Goal: Find specific page/section: Find specific page/section

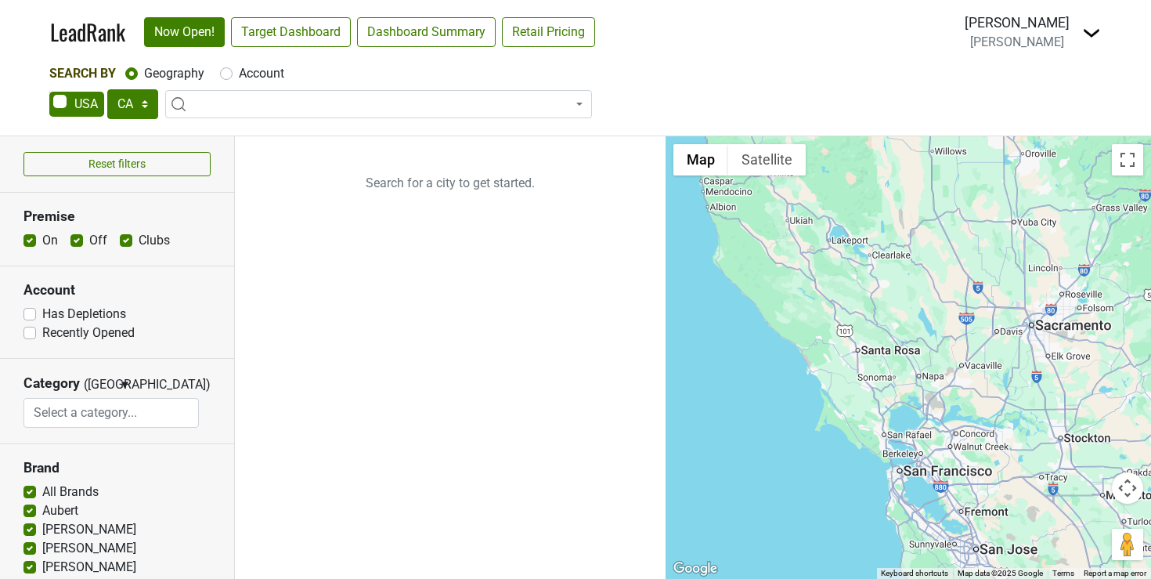
select select "CA"
select select
click at [88, 103] on span at bounding box center [76, 104] width 55 height 25
click at [50, 92] on input "checkbox" at bounding box center [49, 92] width 1 height 1
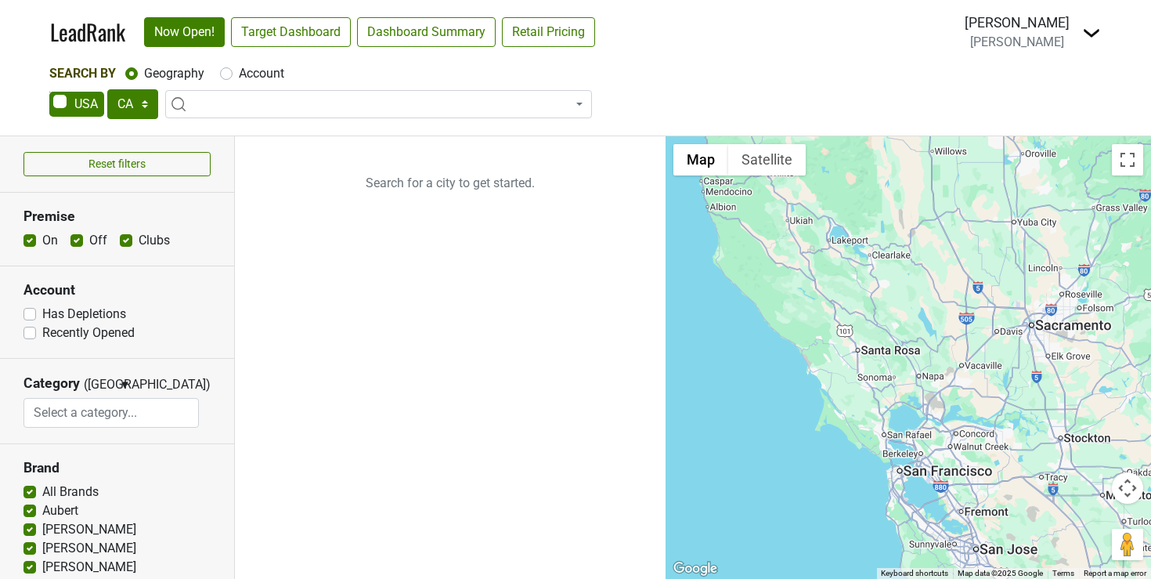
checkbox input "true"
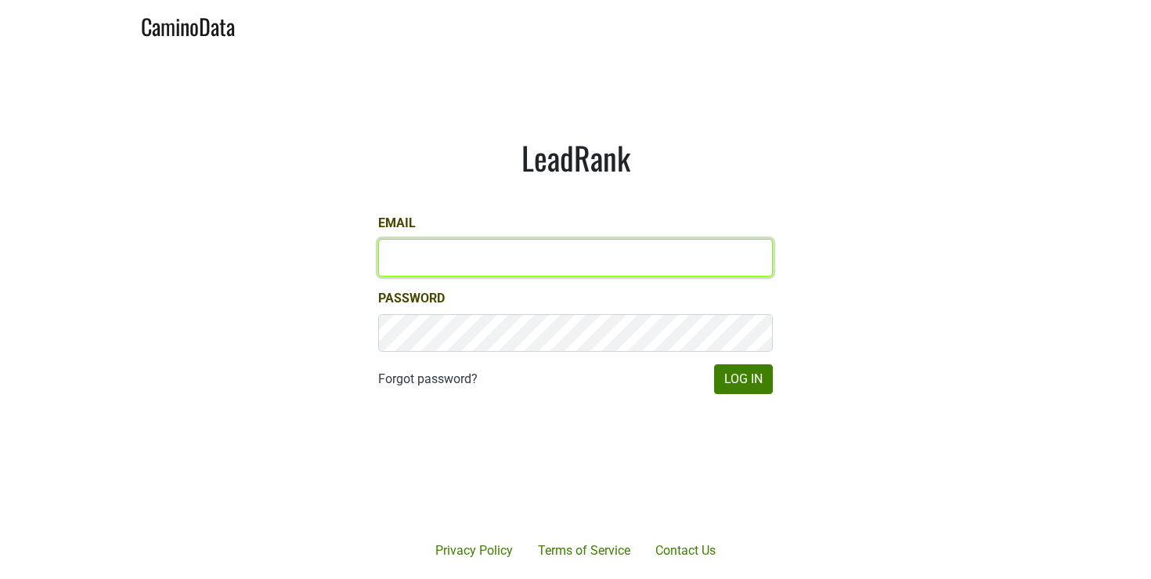
type input "rcasey@petermichaelwinery.com"
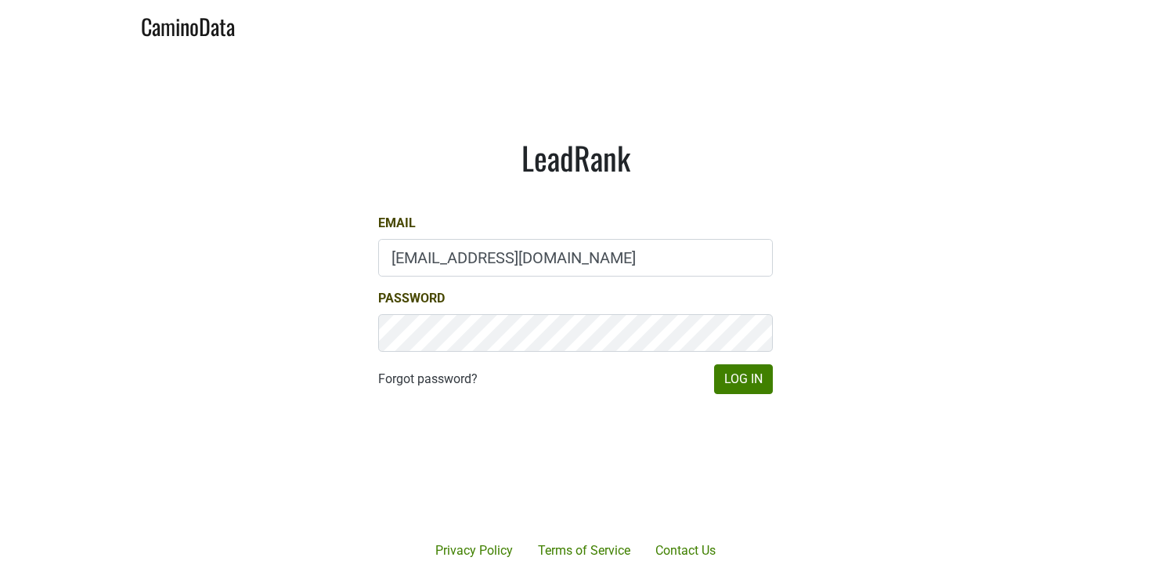
click at [85, 106] on main "LeadRank Email rcasey@petermichaelwinery.com Password Forgot password? Log In" at bounding box center [575, 266] width 1151 height 434
click at [740, 381] on button "Log In" at bounding box center [743, 379] width 59 height 30
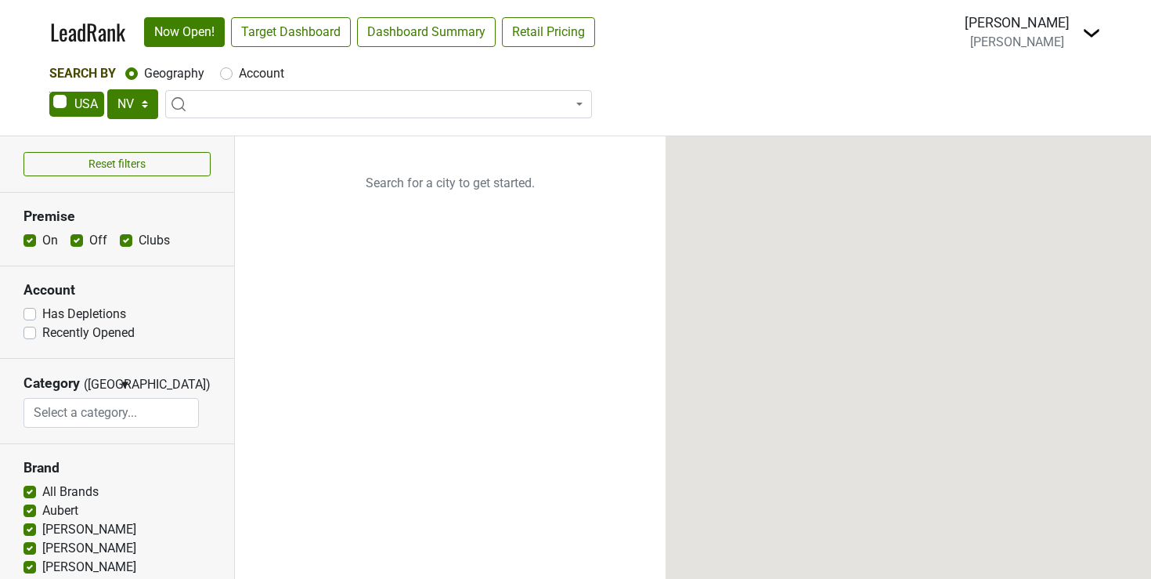
select select "NV"
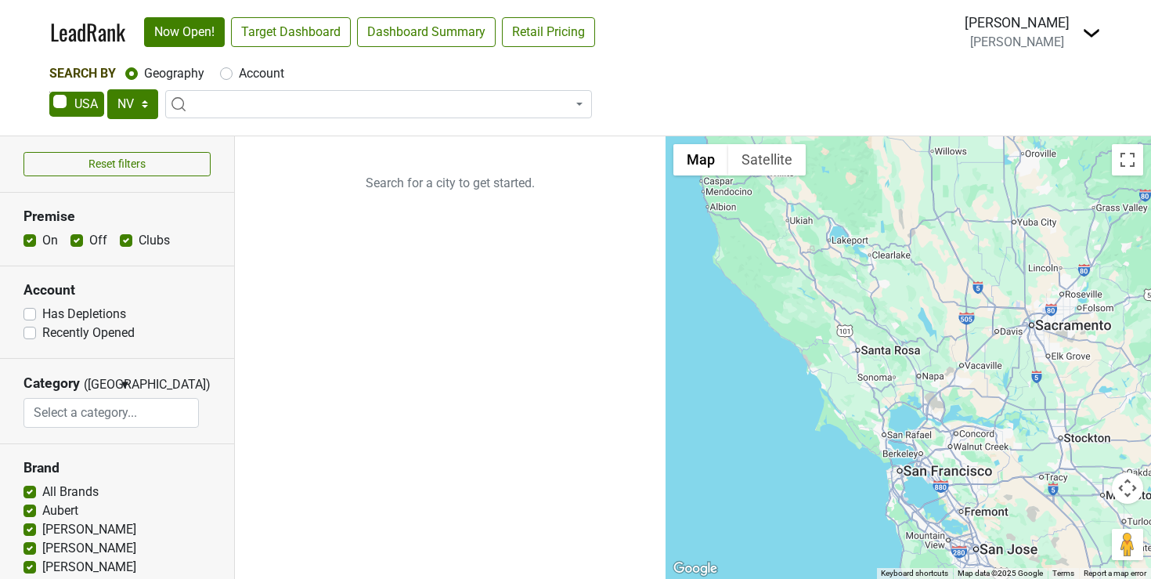
click at [403, 101] on span at bounding box center [378, 104] width 427 height 28
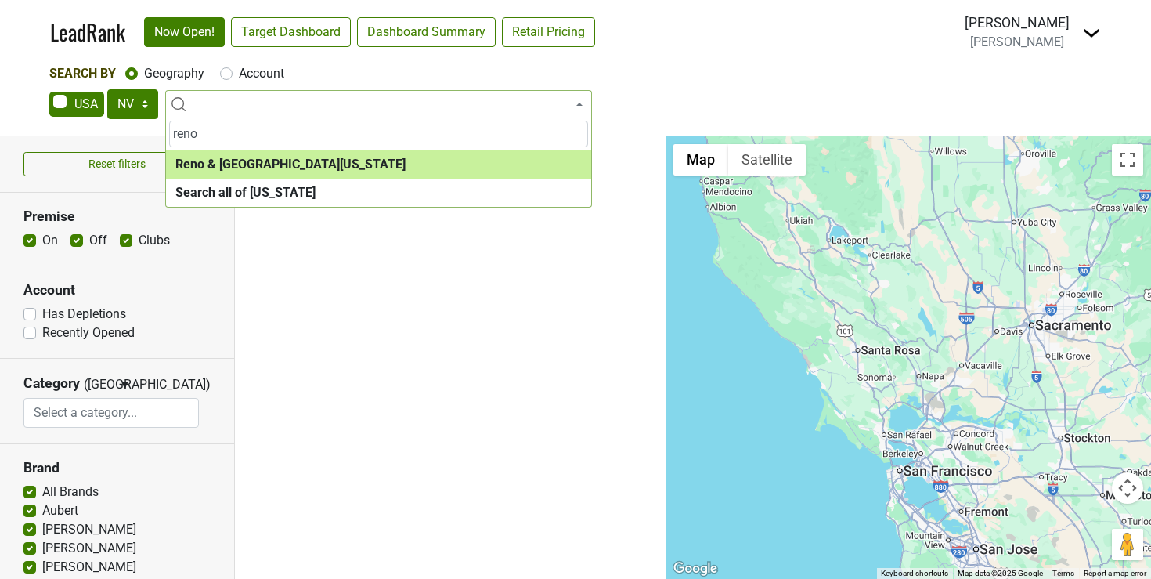
type input "reno"
select select "1190"
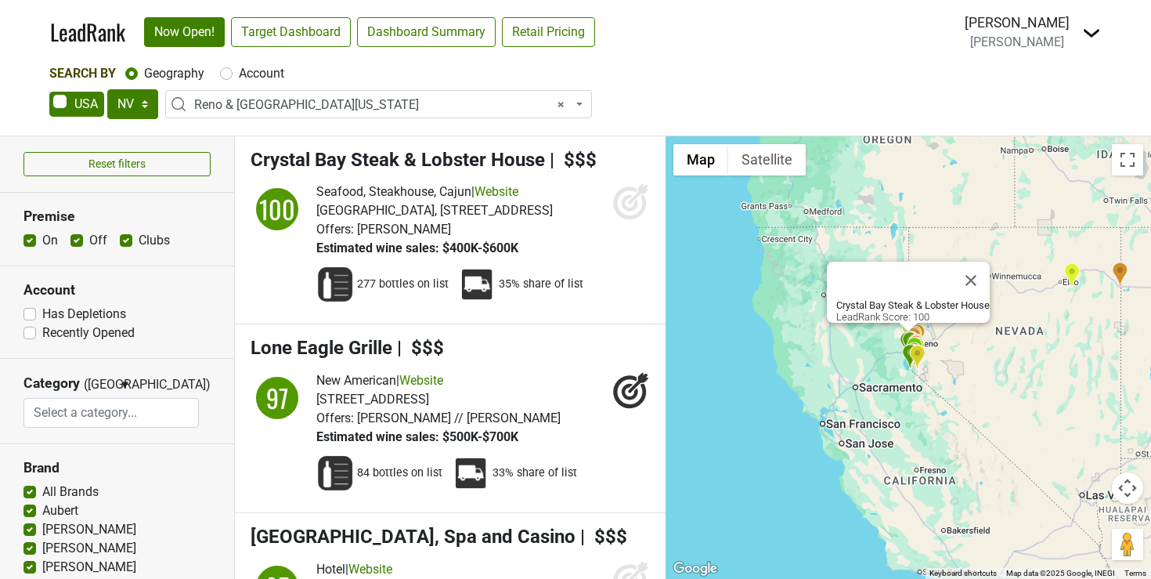
click at [1131, 489] on button "Map camera controls" at bounding box center [1127, 487] width 31 height 31
click at [1086, 445] on button "Zoom in" at bounding box center [1088, 448] width 31 height 31
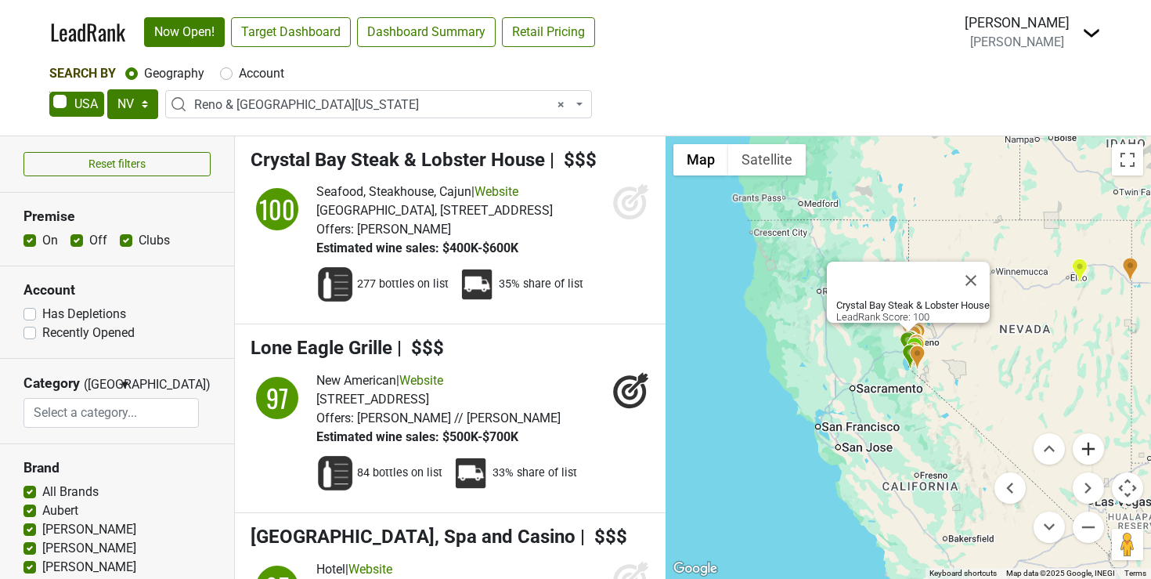
click at [1086, 445] on button "Zoom in" at bounding box center [1088, 448] width 31 height 31
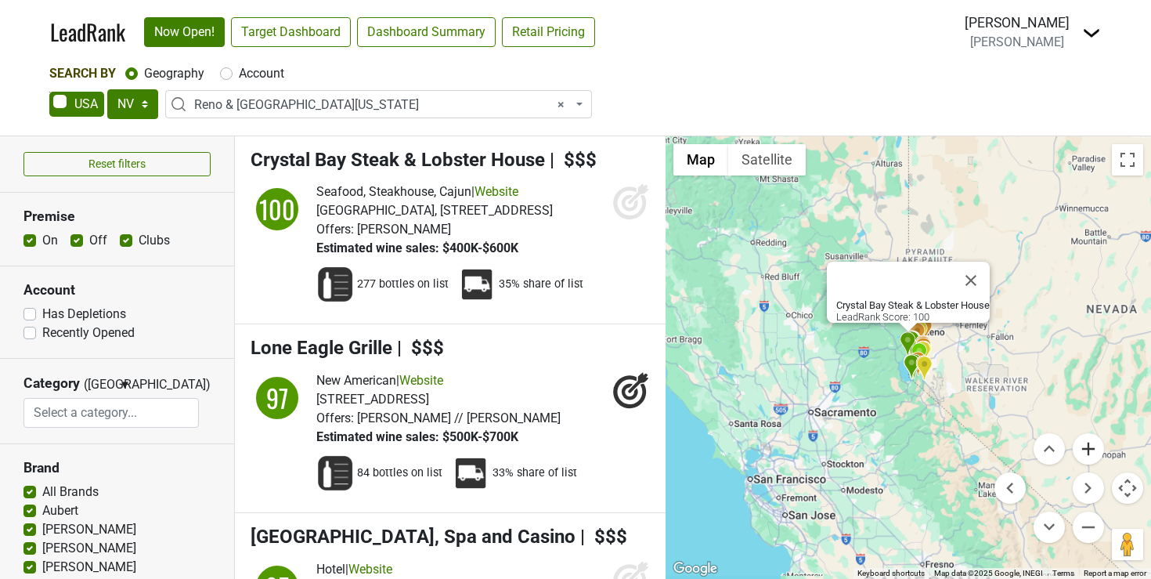
click at [1086, 445] on button "Zoom in" at bounding box center [1088, 448] width 31 height 31
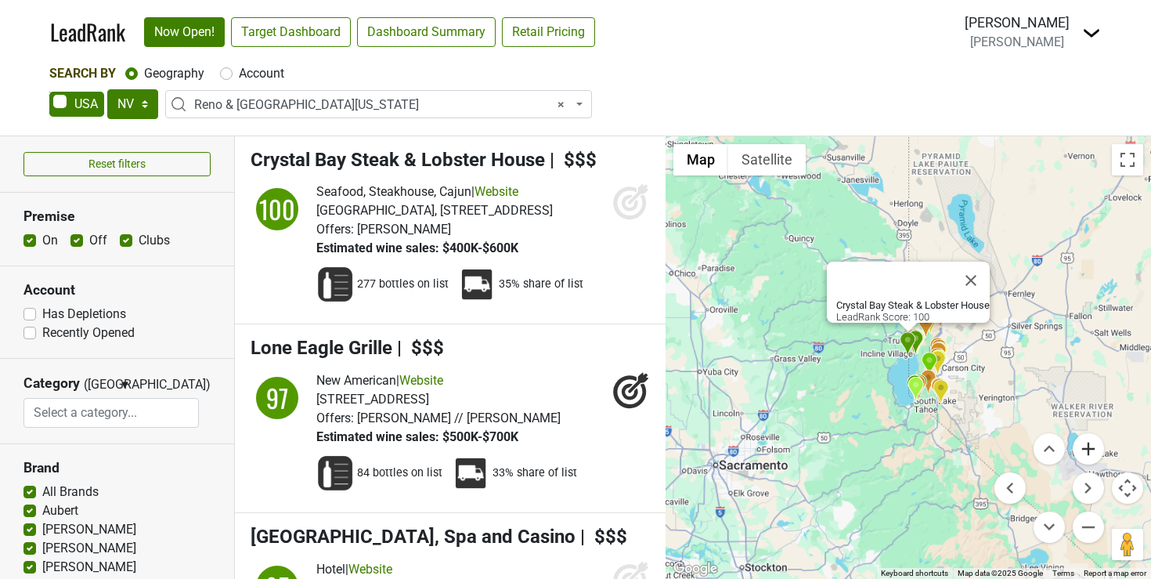
click at [1086, 445] on button "Zoom in" at bounding box center [1088, 448] width 31 height 31
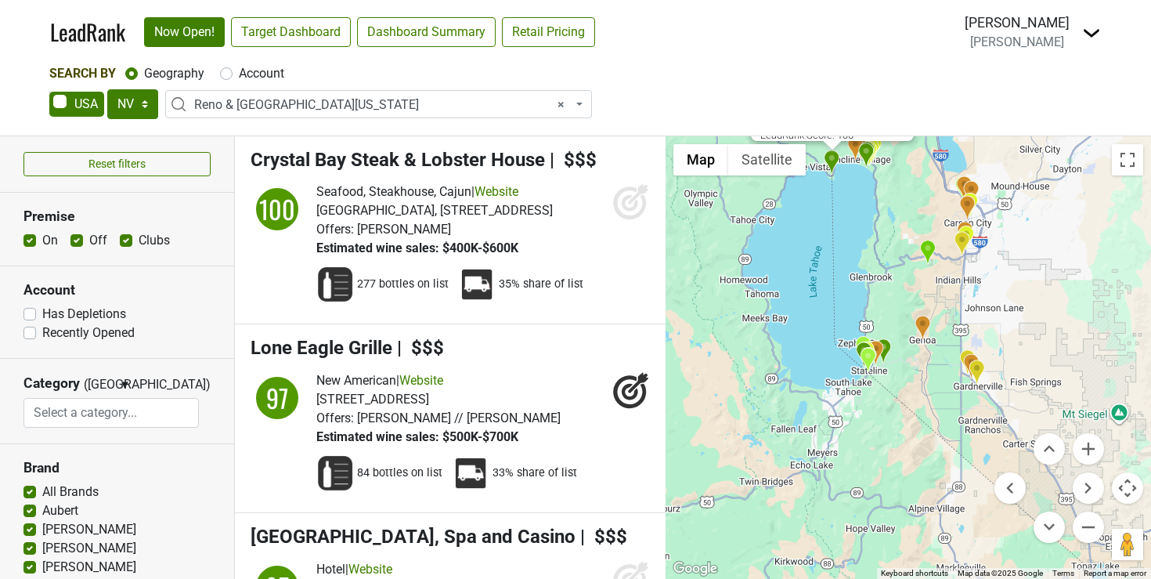
drag, startPoint x: 830, startPoint y: 388, endPoint x: 753, endPoint y: 207, distance: 197.5
click at [753, 207] on div "Crystal Bay Steak & Lobster House LeadRank Score: 100" at bounding box center [909, 357] width 486 height 442
click at [1087, 449] on button "Zoom in" at bounding box center [1088, 448] width 31 height 31
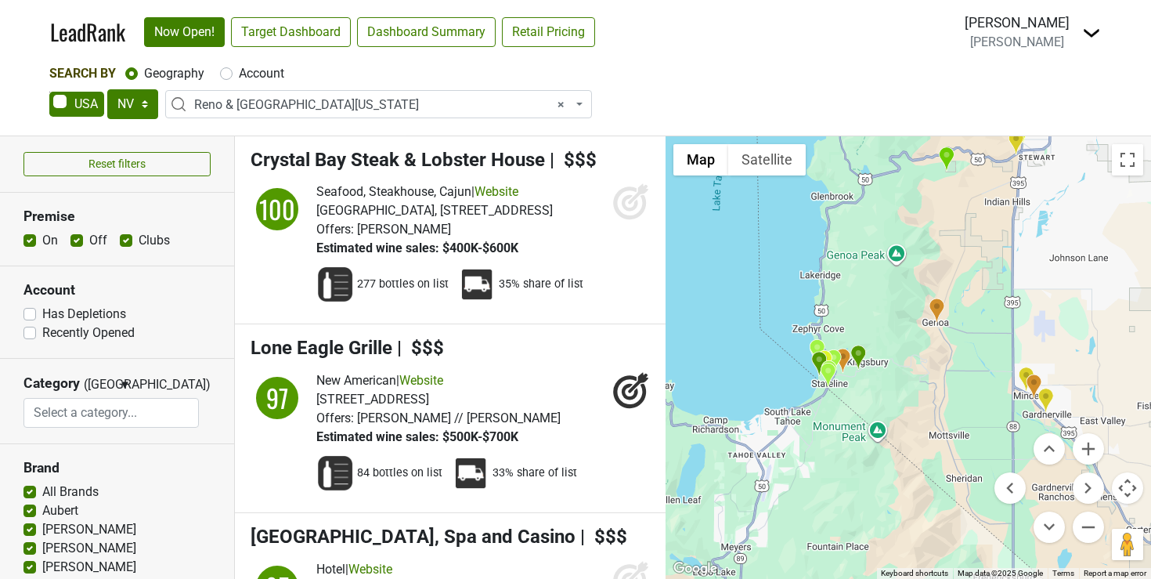
click at [932, 298] on img "The Pink House" at bounding box center [937, 311] width 16 height 26
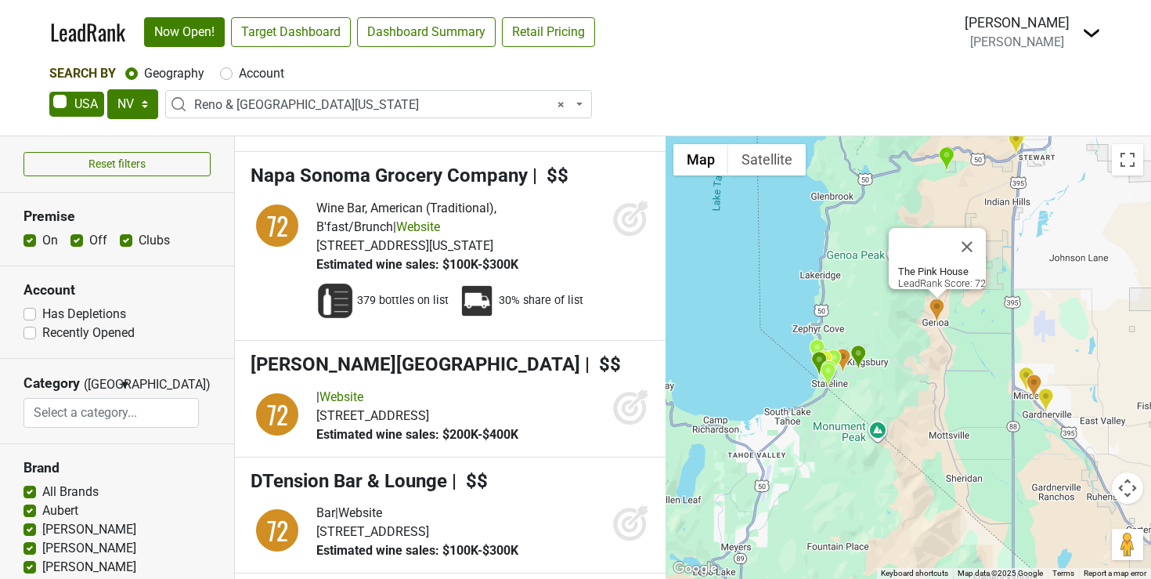
click at [859, 356] on img "Chart House" at bounding box center [858, 358] width 16 height 26
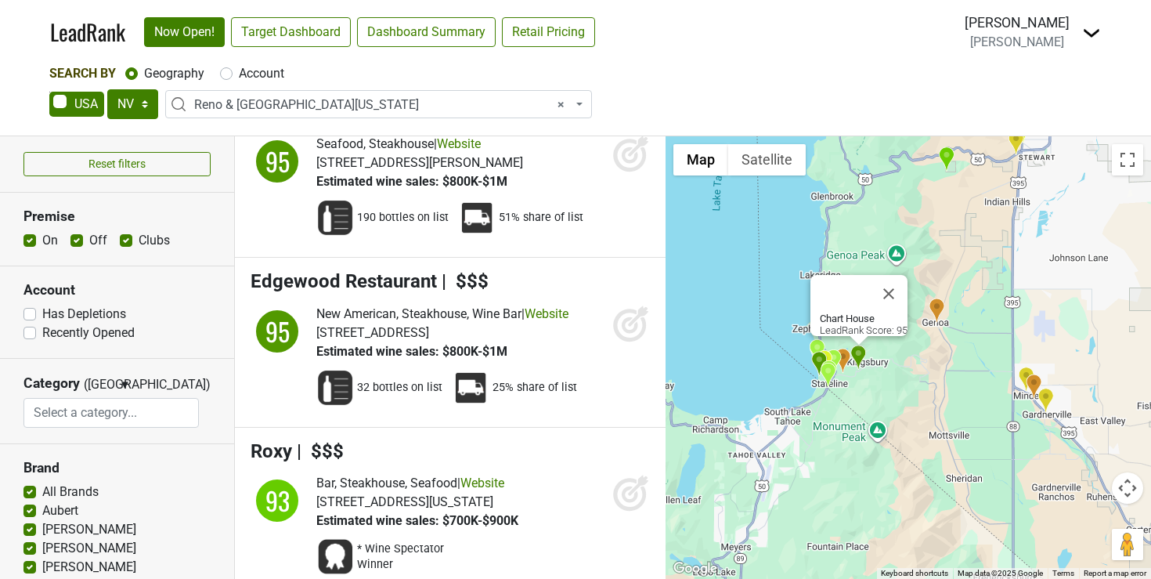
scroll to position [588, 0]
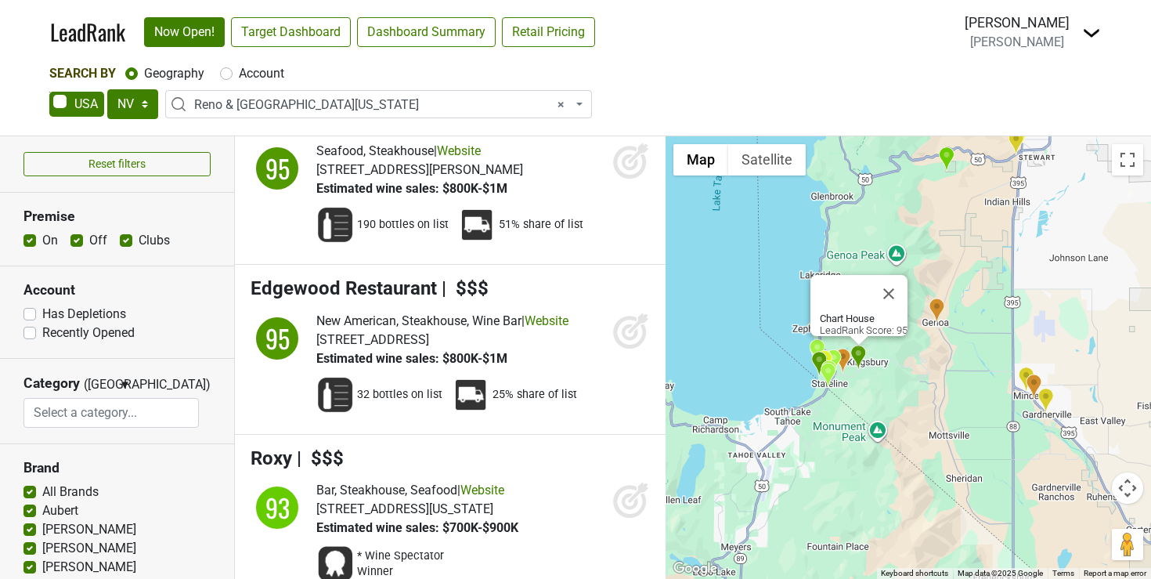
click at [844, 359] on img "Bruschetta" at bounding box center [843, 361] width 16 height 26
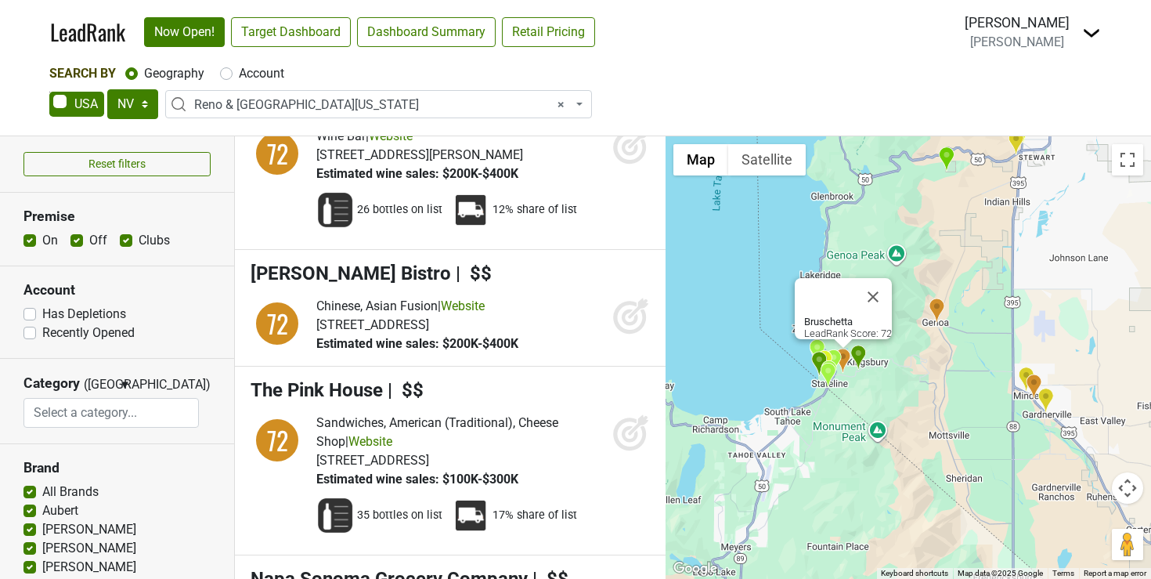
scroll to position [11245, 0]
click at [1123, 482] on button "Map camera controls" at bounding box center [1127, 487] width 31 height 31
click at [1091, 525] on button "Zoom out" at bounding box center [1088, 526] width 31 height 31
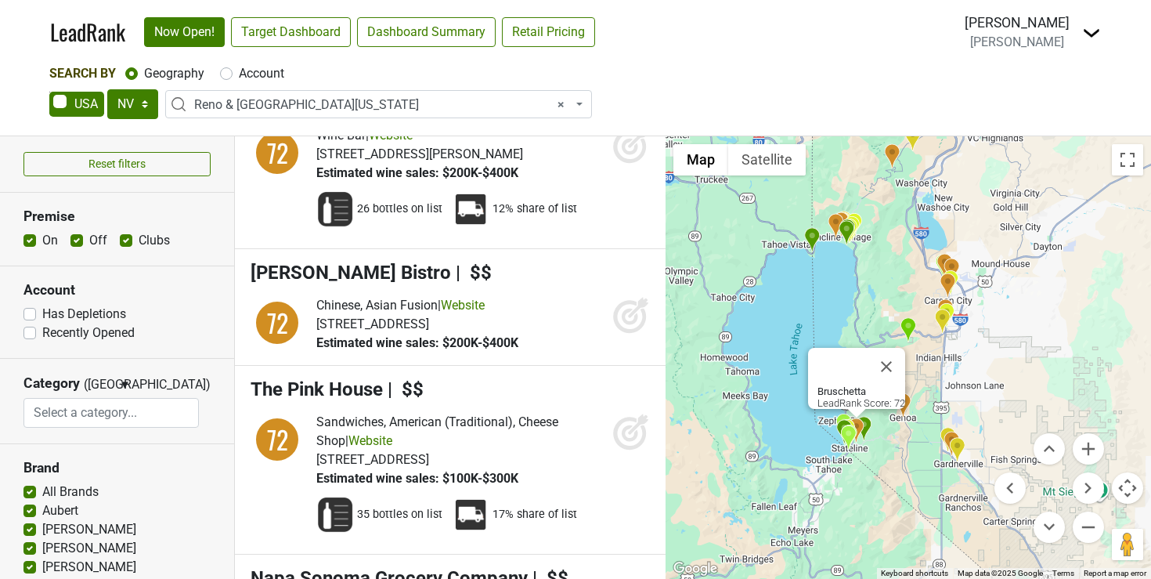
drag, startPoint x: 950, startPoint y: 487, endPoint x: 929, endPoint y: 564, distance: 79.6
click at [929, 564] on div "[PERSON_NAME] LeadRank Score: 72" at bounding box center [909, 357] width 486 height 442
click at [1096, 450] on button "Zoom in" at bounding box center [1088, 448] width 31 height 31
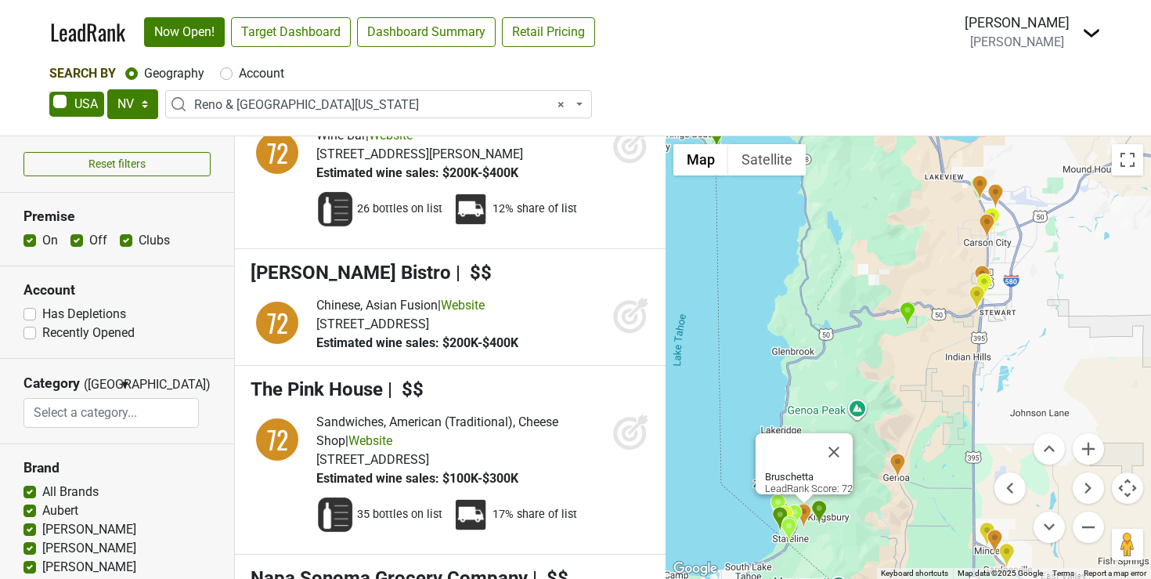
click at [908, 315] on img "Clear Creek Tahoe" at bounding box center [907, 315] width 16 height 26
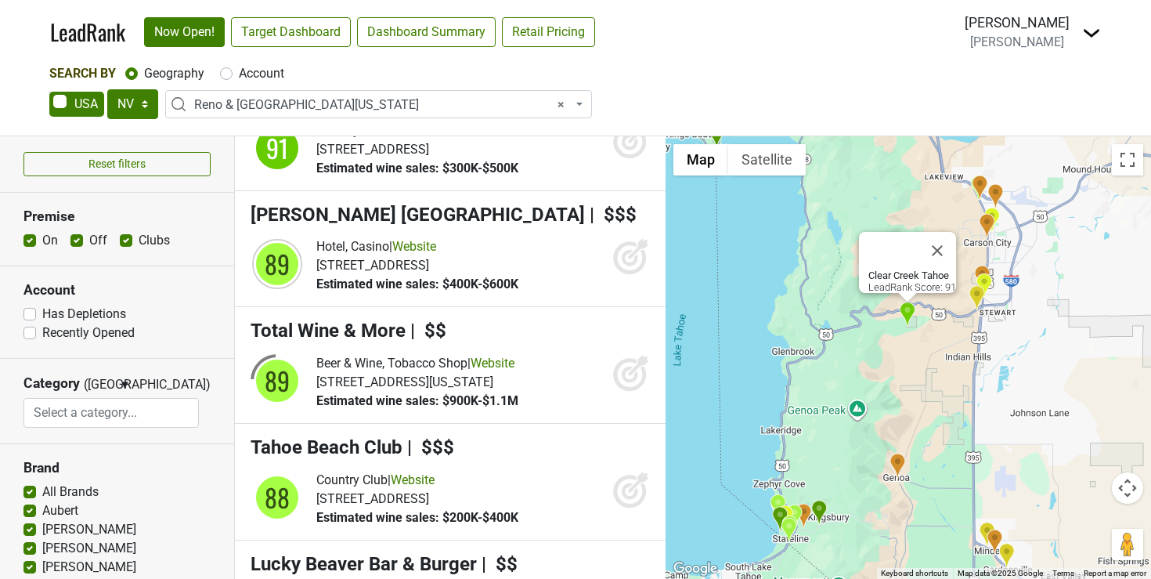
scroll to position [1582, 0]
